Goal: Transaction & Acquisition: Purchase product/service

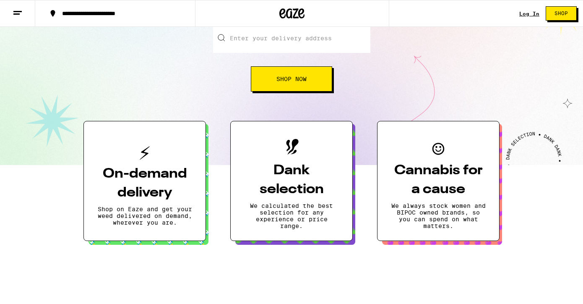
scroll to position [120, 0]
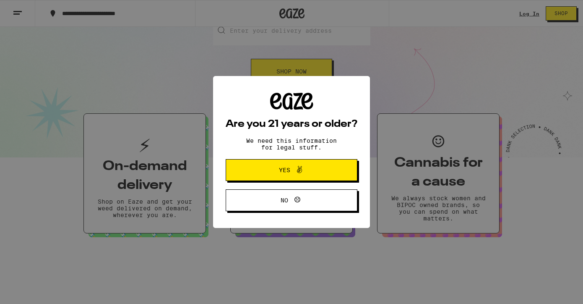
click at [291, 175] on span at bounding box center [297, 170] width 14 height 11
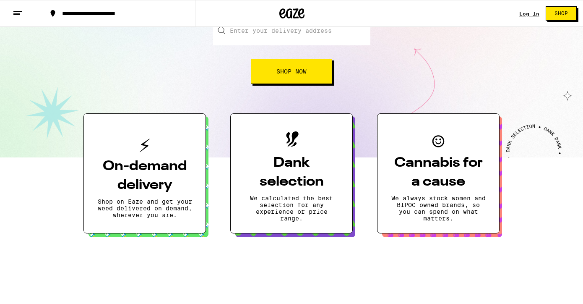
scroll to position [0, 0]
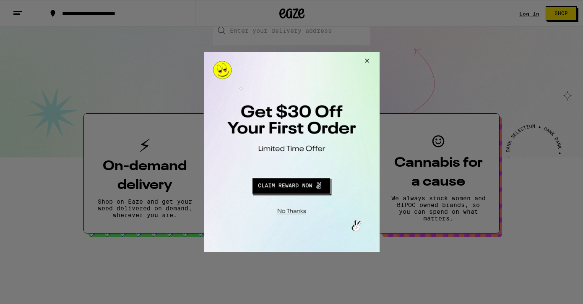
click at [366, 61] on button "Close Modal" at bounding box center [365, 62] width 23 height 20
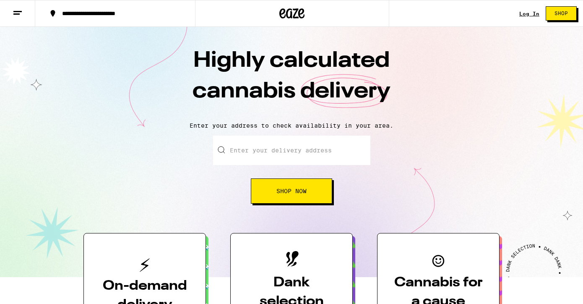
click at [21, 16] on icon at bounding box center [18, 13] width 10 height 10
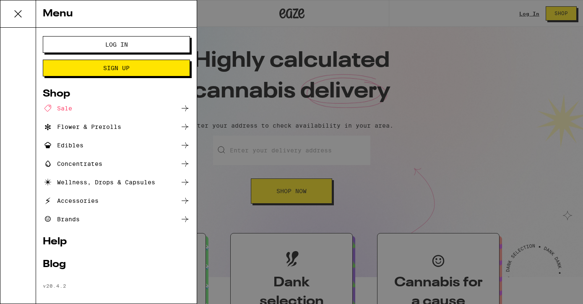
click at [69, 162] on div "Concentrates" at bounding box center [73, 164] width 60 height 10
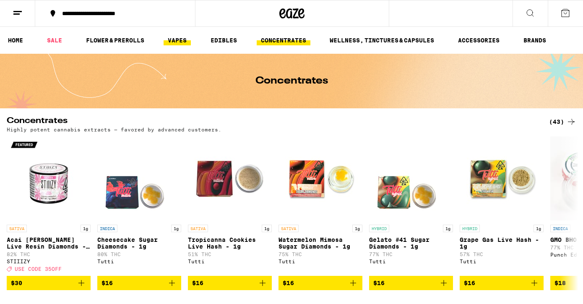
click at [171, 43] on link "VAPES" at bounding box center [177, 40] width 27 height 10
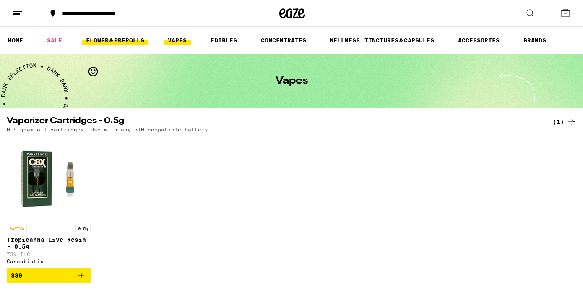
click at [124, 37] on link "FLOWER & PREROLLS" at bounding box center [115, 40] width 67 height 10
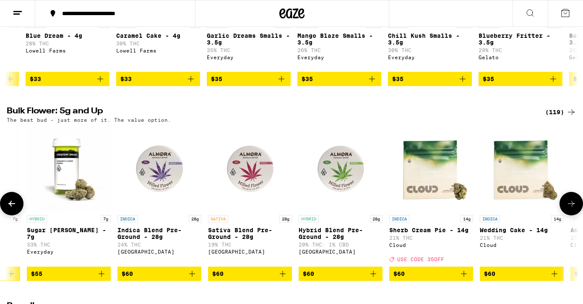
scroll to position [0, 5147]
click at [170, 279] on span "$60" at bounding box center [160, 274] width 76 height 10
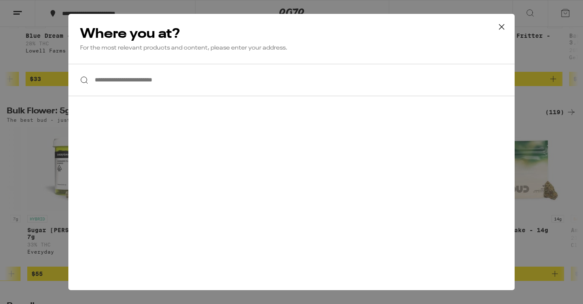
click at [504, 24] on icon at bounding box center [502, 27] width 13 height 13
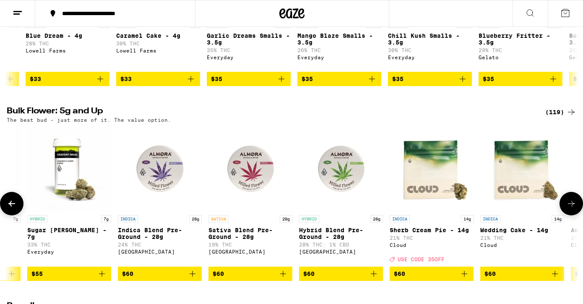
click at [163, 181] on img "Open page for Indica Blend Pre-Ground - 28g from Almora Farm" at bounding box center [160, 169] width 84 height 84
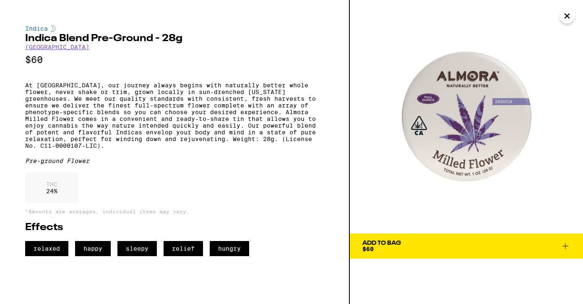
click at [405, 243] on span "Add To Bag $60" at bounding box center [467, 246] width 208 height 12
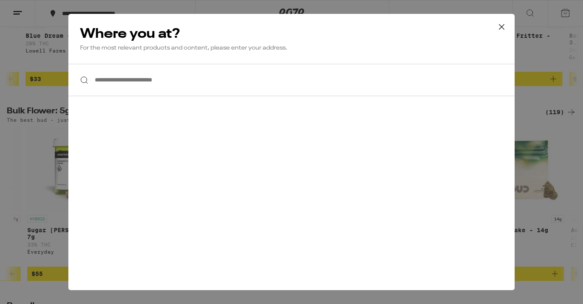
click at [142, 81] on input "**********" at bounding box center [291, 80] width 447 height 32
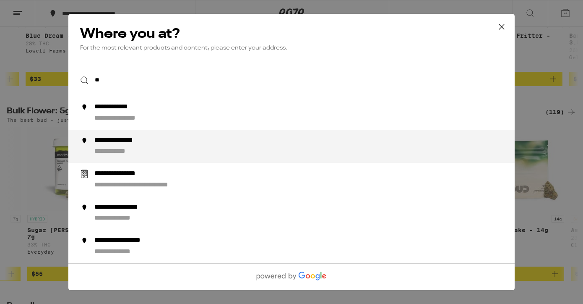
click at [115, 133] on li "**********" at bounding box center [291, 147] width 447 height 34
type input "**********"
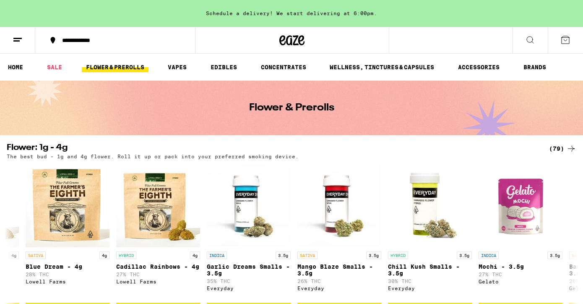
click at [562, 33] on button at bounding box center [565, 40] width 35 height 26
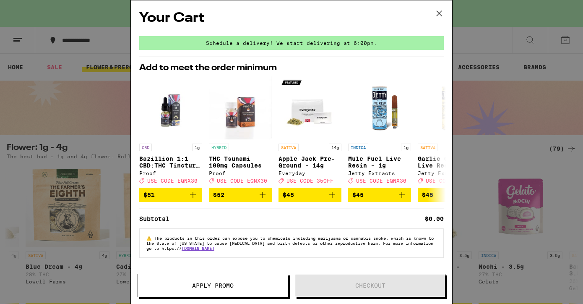
click at [437, 15] on icon at bounding box center [439, 13] width 13 height 13
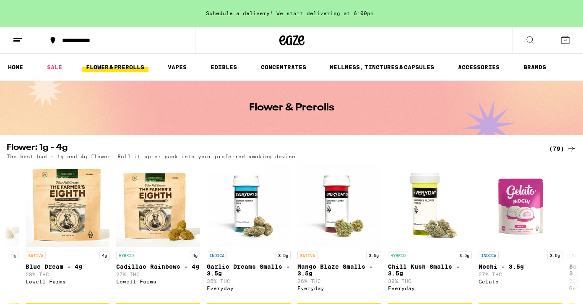
click at [81, 43] on div "**********" at bounding box center [120, 40] width 125 height 6
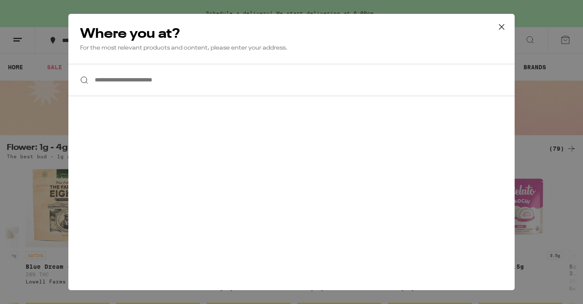
click at [505, 24] on icon at bounding box center [502, 27] width 13 height 13
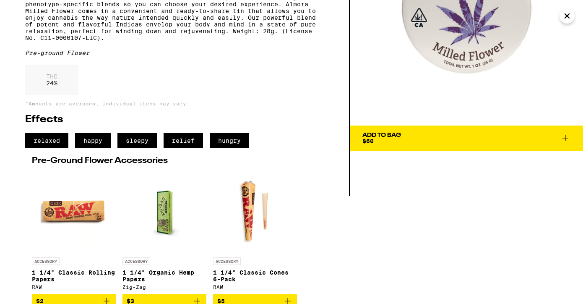
scroll to position [134, 0]
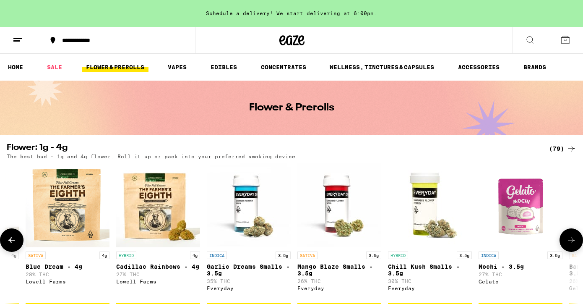
click at [150, 194] on img "Open page for Cadillac Rainbows - 4g from Lowell Farms" at bounding box center [158, 205] width 84 height 84
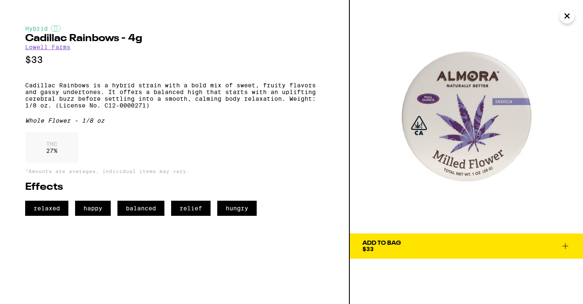
click at [411, 240] on span "Add To Bag $33" at bounding box center [467, 246] width 208 height 12
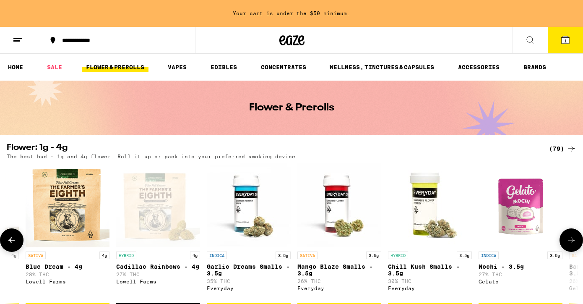
scroll to position [5, 0]
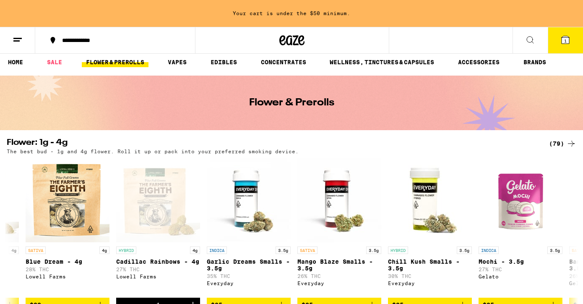
click at [568, 39] on icon at bounding box center [566, 40] width 8 height 8
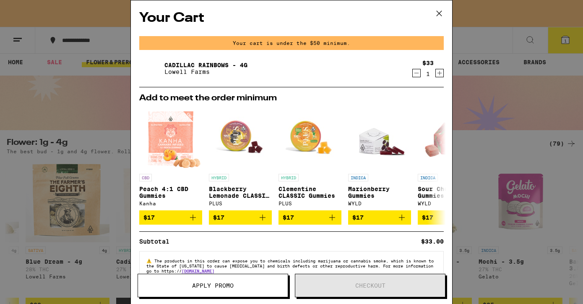
click at [235, 290] on button "Apply Promo" at bounding box center [213, 286] width 151 height 24
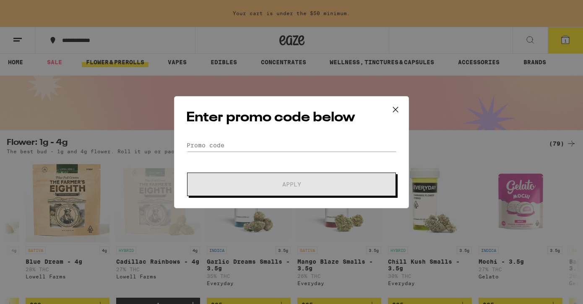
click at [399, 107] on icon at bounding box center [396, 109] width 13 height 13
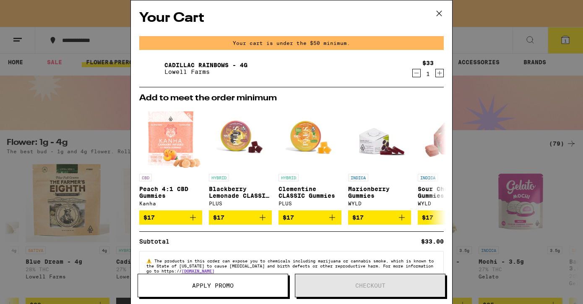
click at [385, 60] on div "Cadillac Rainbows - 4g [PERSON_NAME] Farms" at bounding box center [275, 69] width 272 height 24
click at [250, 220] on span "$17" at bounding box center [240, 217] width 55 height 10
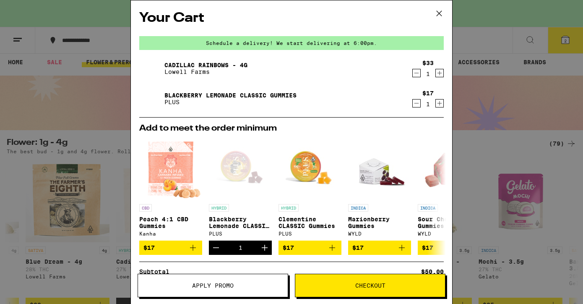
click at [375, 286] on span "Checkout" at bounding box center [371, 285] width 30 height 6
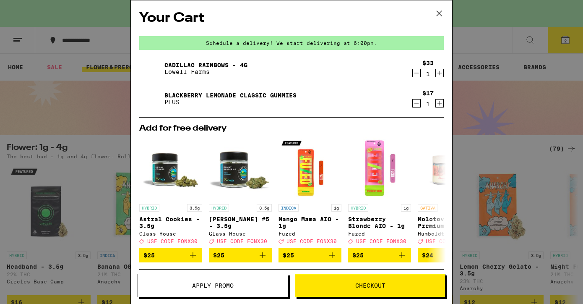
click at [441, 13] on icon at bounding box center [439, 13] width 13 height 13
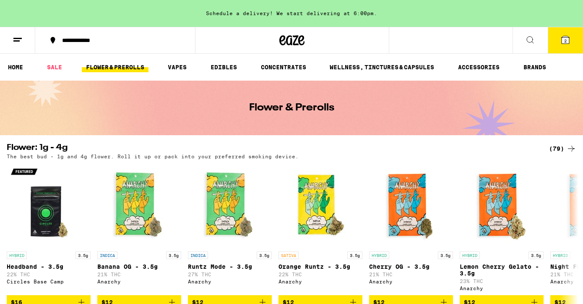
click at [51, 37] on icon at bounding box center [53, 40] width 10 height 10
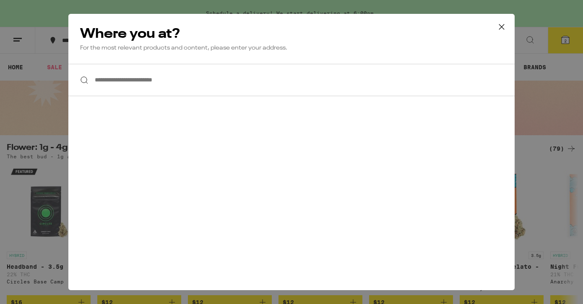
click at [58, 96] on div "**********" at bounding box center [291, 152] width 583 height 304
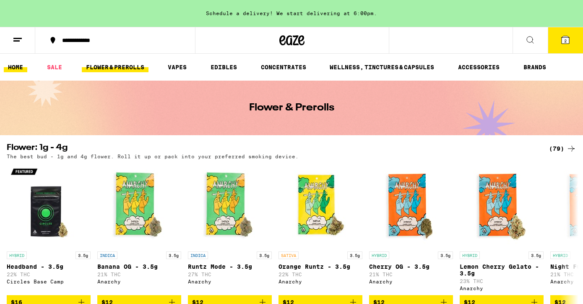
click at [22, 65] on link "HOME" at bounding box center [16, 67] width 24 height 10
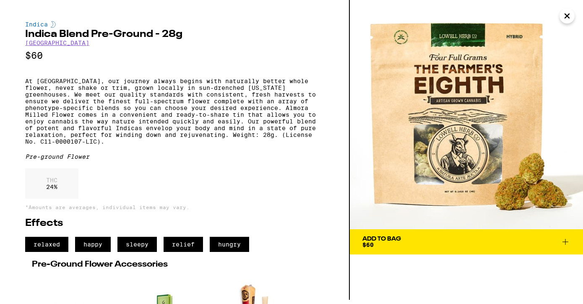
scroll to position [8, 0]
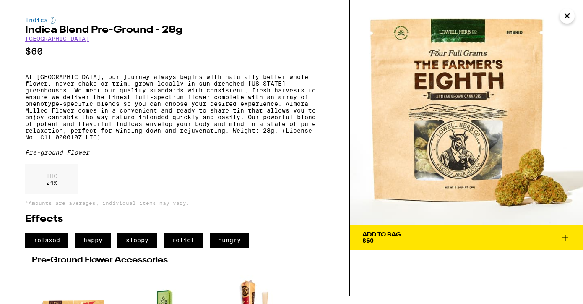
click at [56, 42] on link "[GEOGRAPHIC_DATA]" at bounding box center [57, 38] width 64 height 7
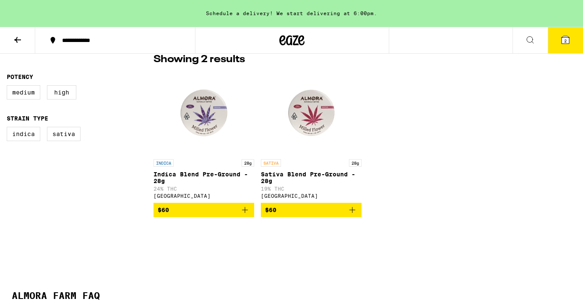
scroll to position [231, 0]
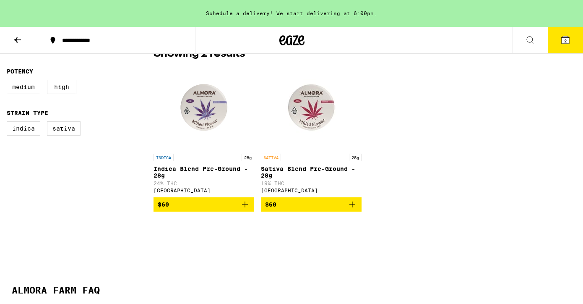
click at [208, 120] on img "Open page for Indica Blend Pre-Ground - 28g from Almora Farm" at bounding box center [204, 107] width 84 height 84
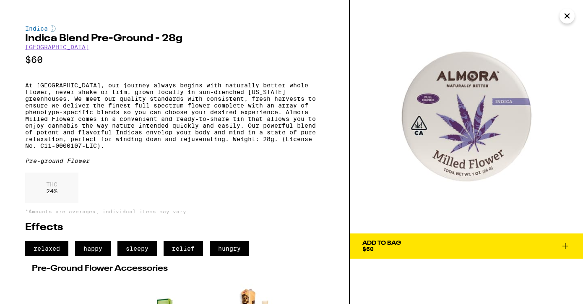
click at [390, 240] on div "Add To Bag" at bounding box center [382, 243] width 39 height 6
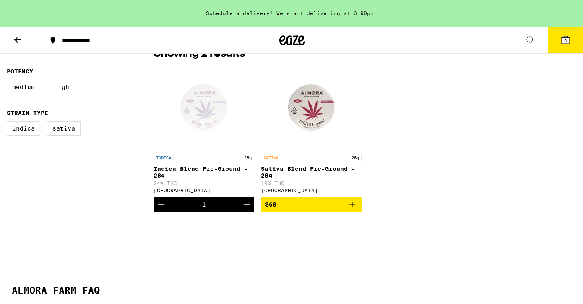
click at [353, 207] on icon "Add to bag" at bounding box center [353, 204] width 6 height 6
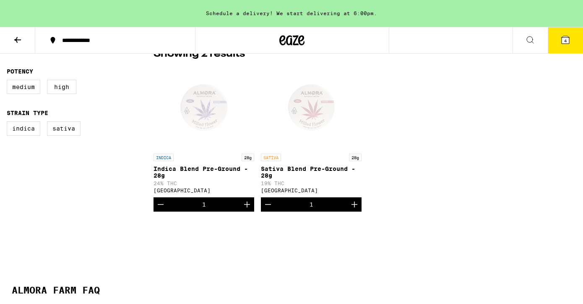
click at [570, 37] on icon at bounding box center [566, 40] width 10 height 10
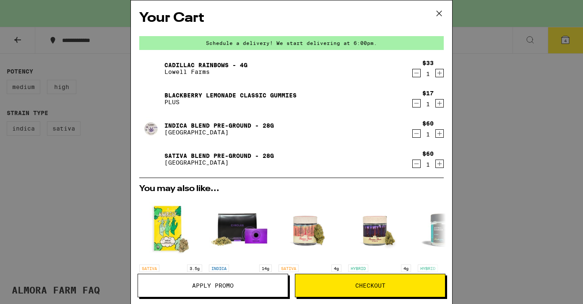
click at [414, 105] on icon "Decrement" at bounding box center [417, 103] width 8 height 10
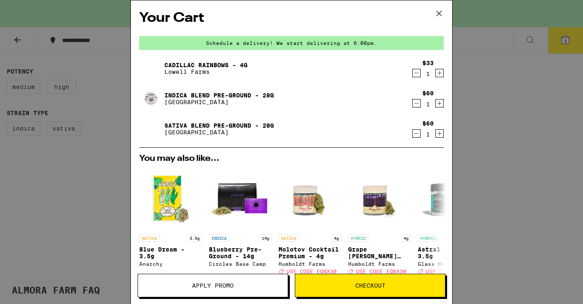
click at [415, 73] on icon "Decrement" at bounding box center [417, 73] width 8 height 10
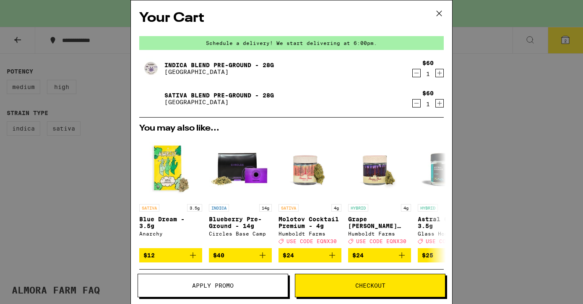
click at [380, 284] on span "Checkout" at bounding box center [371, 285] width 30 height 6
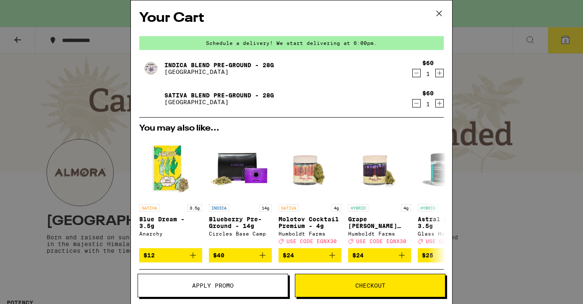
click at [438, 10] on icon at bounding box center [439, 13] width 13 height 13
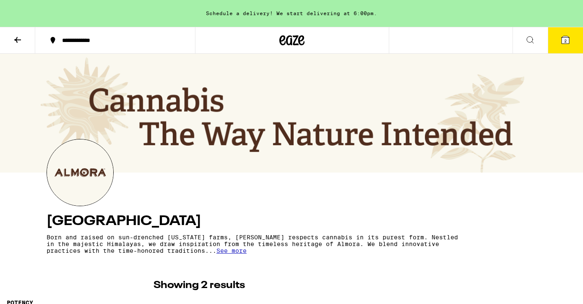
click at [15, 38] on icon at bounding box center [18, 40] width 10 height 10
